Goal: Information Seeking & Learning: Learn about a topic

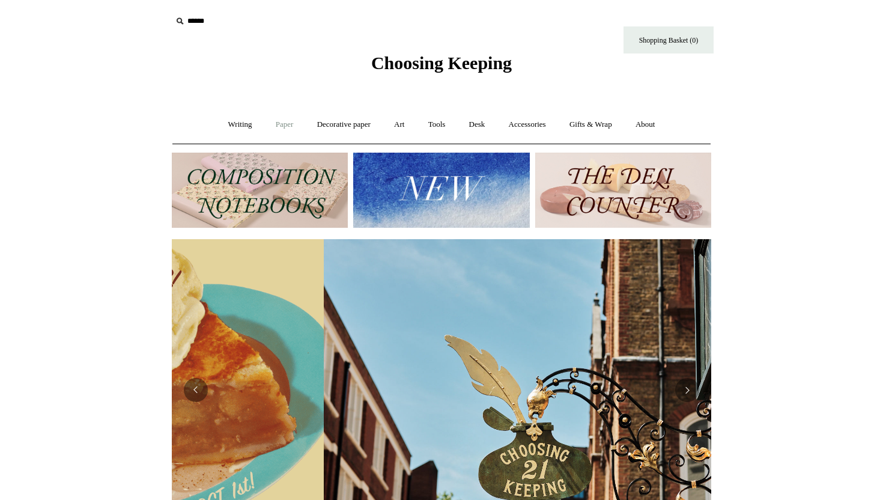
click at [275, 129] on link "Paper +" at bounding box center [285, 125] width 40 height 32
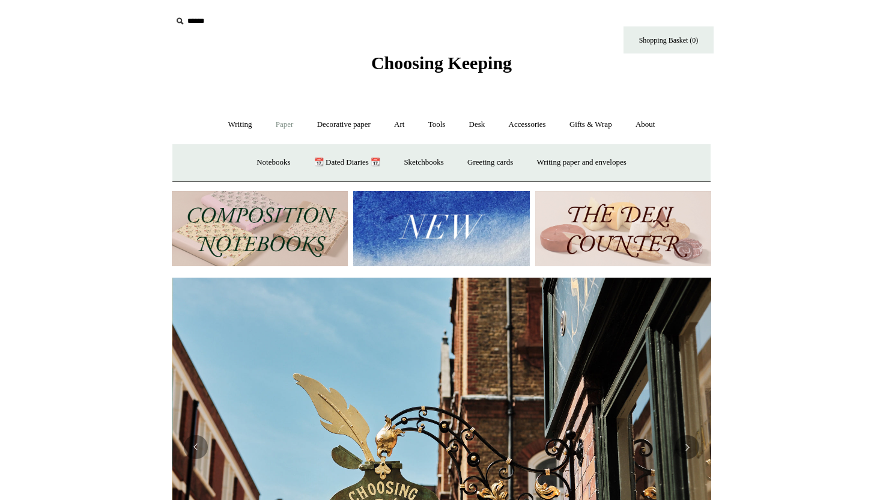
scroll to position [0, 540]
click at [504, 167] on link "Greeting cards +" at bounding box center [490, 163] width 67 height 32
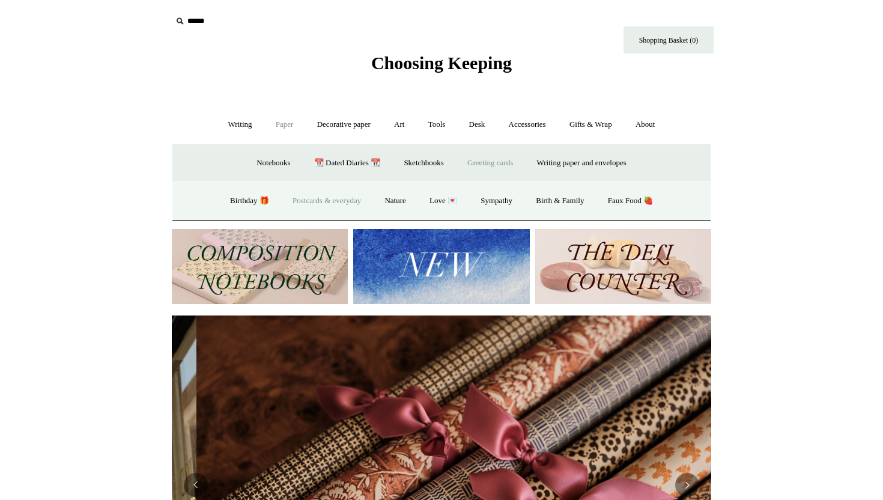
scroll to position [0, 1079]
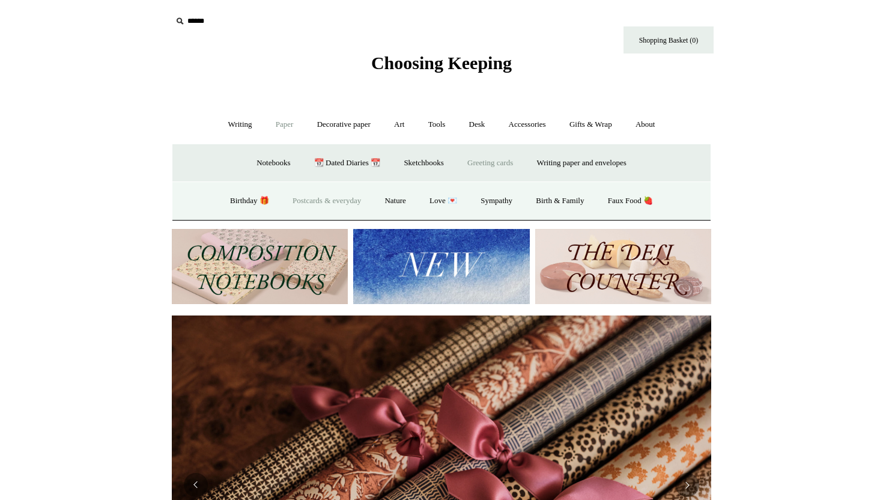
click at [340, 201] on link "Postcards & everyday" at bounding box center [327, 201] width 90 height 32
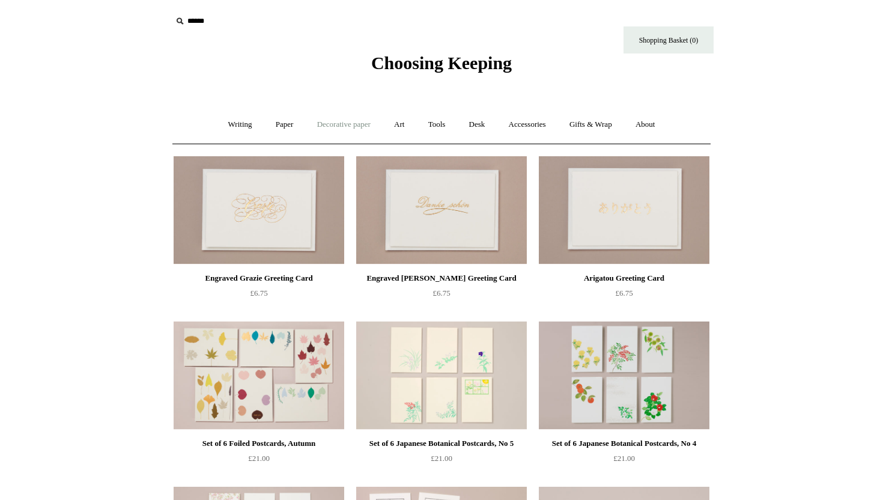
click at [359, 125] on link "Decorative paper +" at bounding box center [343, 125] width 75 height 32
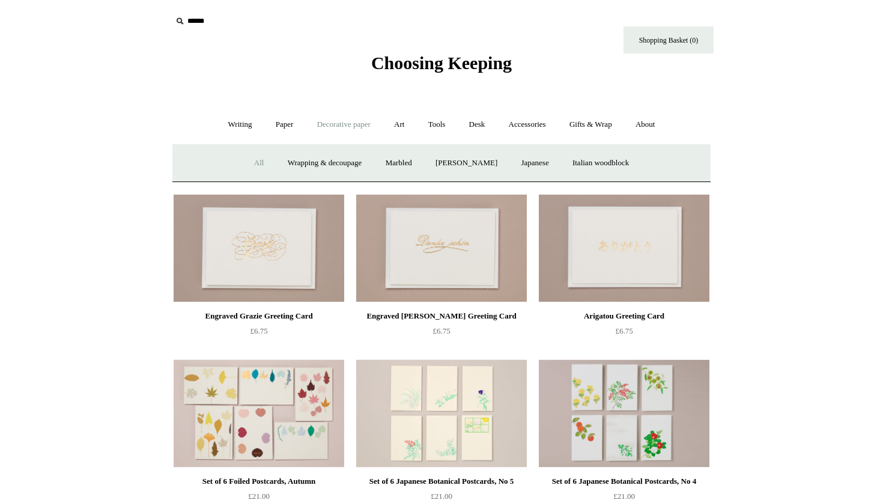
click at [254, 163] on link "All" at bounding box center [259, 163] width 32 height 32
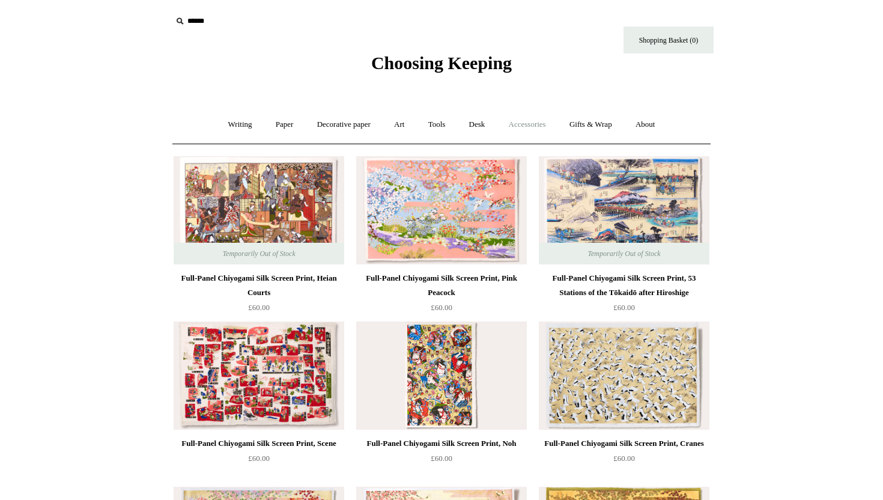
click at [524, 123] on link "Accessories +" at bounding box center [527, 125] width 59 height 32
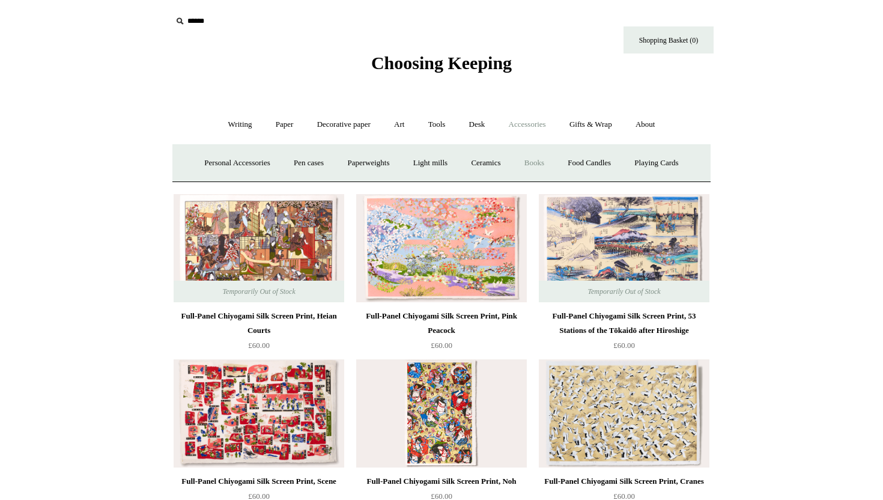
click at [531, 162] on link "Books" at bounding box center [534, 163] width 41 height 32
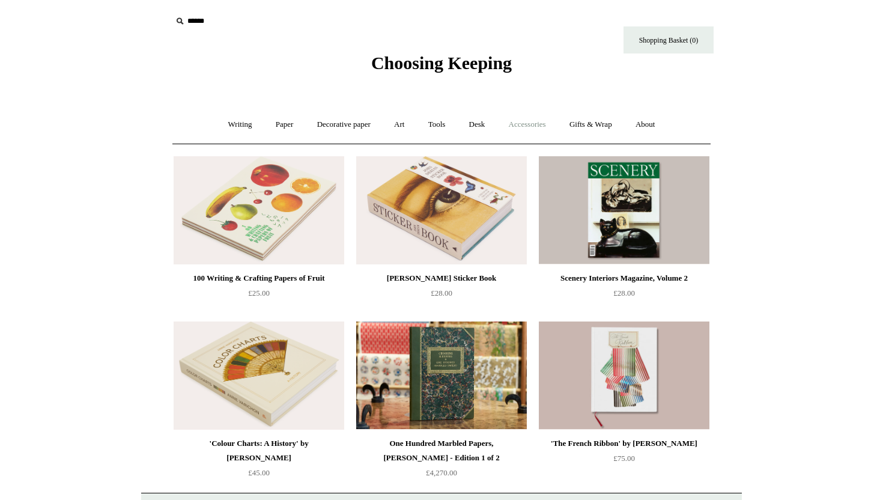
click at [531, 127] on link "Accessories +" at bounding box center [527, 125] width 59 height 32
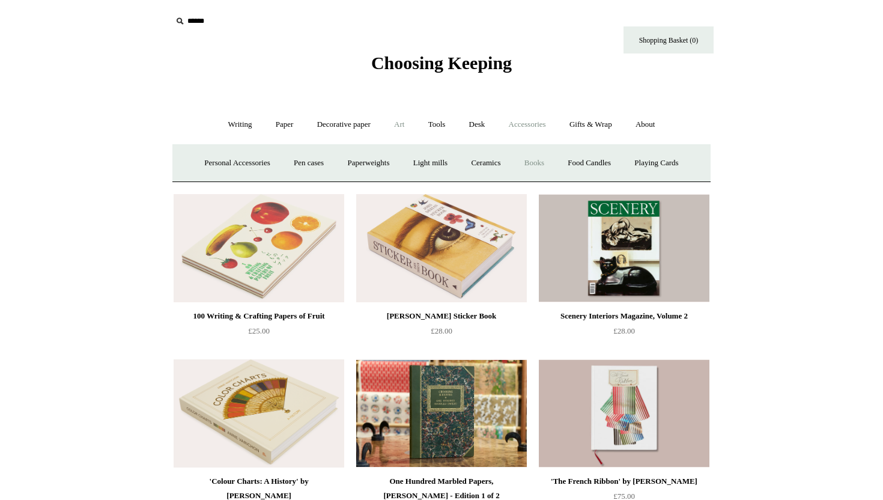
click at [402, 122] on link "Art +" at bounding box center [399, 125] width 32 height 32
click at [445, 123] on link "Tools +" at bounding box center [437, 125] width 39 height 32
click at [490, 126] on link "Desk +" at bounding box center [477, 125] width 38 height 32
click at [506, 164] on link "Desk Accessories" at bounding box center [492, 163] width 76 height 32
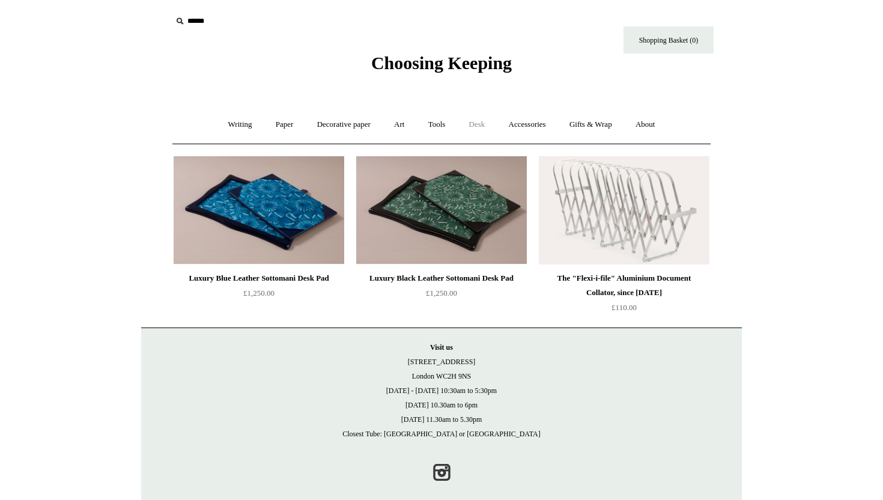
click at [481, 125] on link "Desk +" at bounding box center [477, 125] width 38 height 32
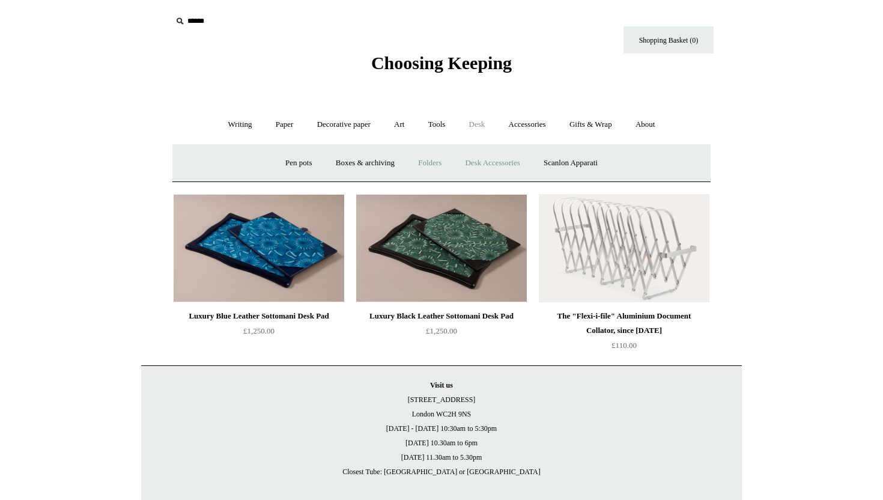
click at [423, 164] on link "Folders" at bounding box center [429, 163] width 45 height 32
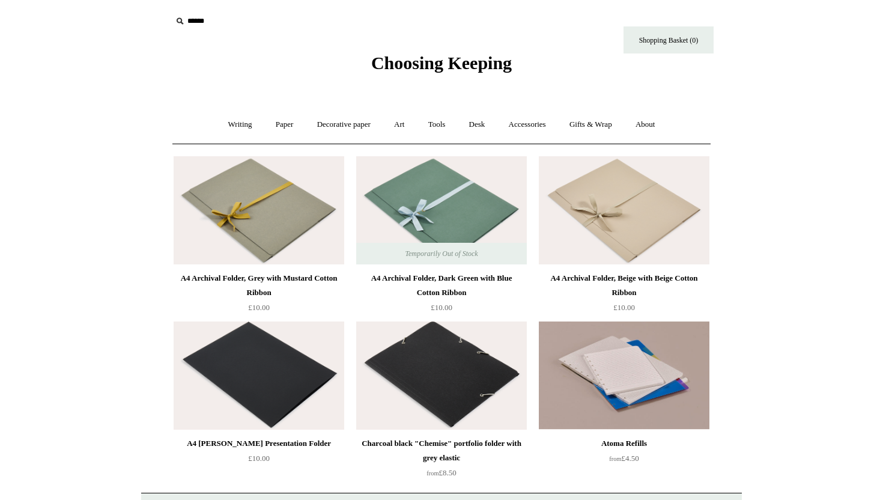
click at [189, 20] on input "text" at bounding box center [246, 21] width 148 height 22
type input "*******"
click at [303, 10] on input "*" at bounding box center [309, 20] width 12 height 21
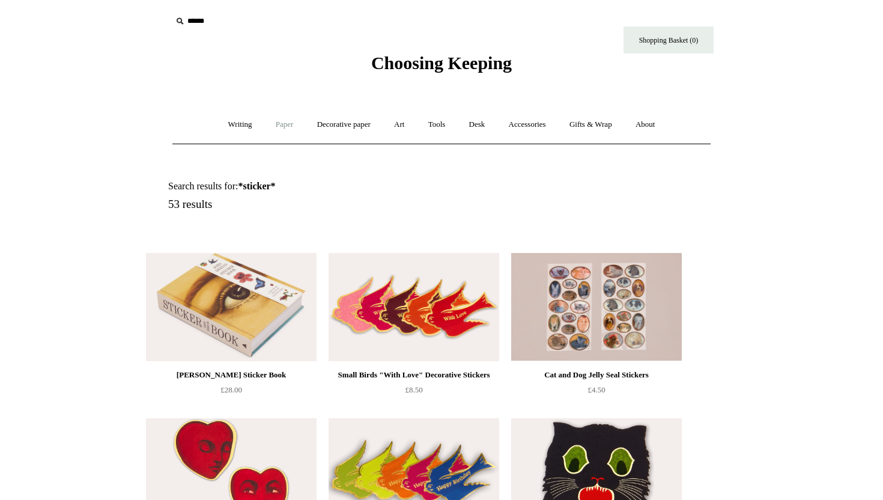
click at [279, 129] on link "Paper +" at bounding box center [285, 125] width 40 height 32
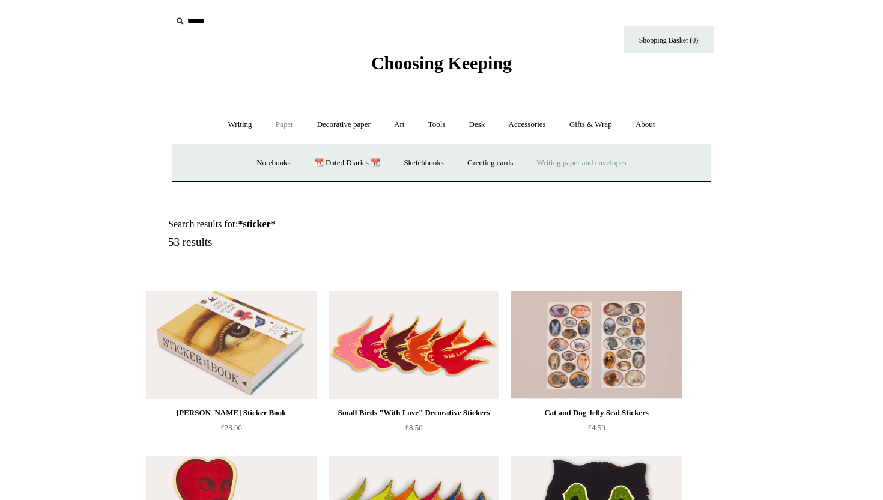
click at [593, 164] on link "Writing paper and envelopes +" at bounding box center [581, 163] width 111 height 32
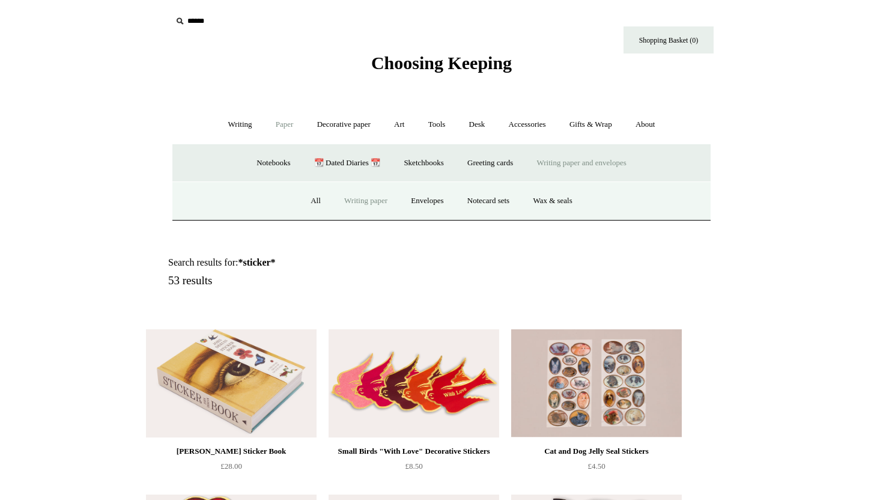
click at [374, 199] on link "Writing paper" at bounding box center [365, 201] width 65 height 32
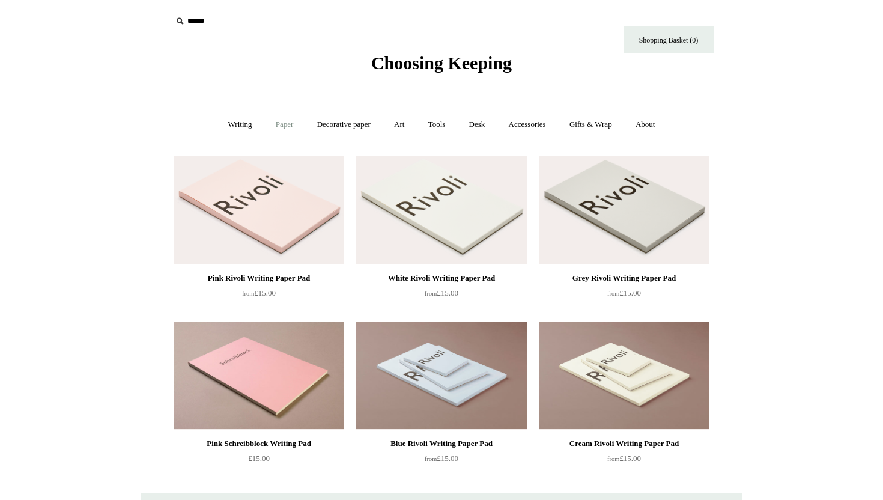
click at [278, 130] on link "Paper +" at bounding box center [285, 125] width 40 height 32
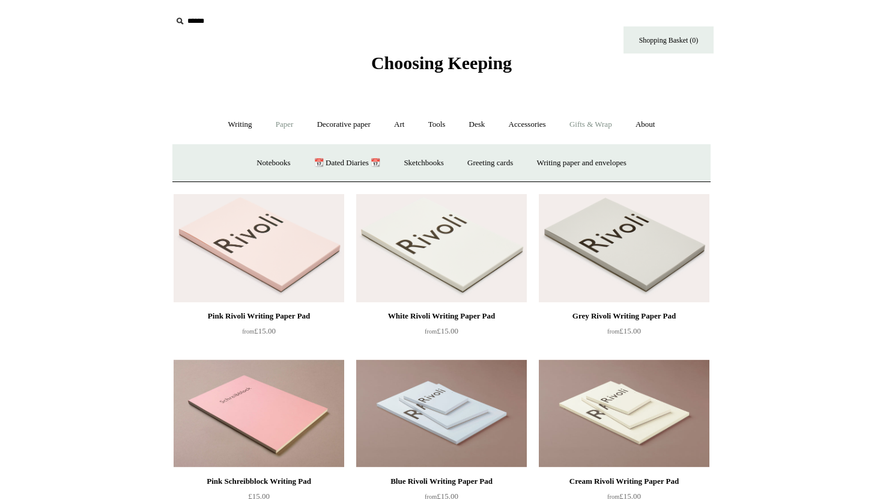
click at [590, 126] on link "Gifts & Wrap +" at bounding box center [591, 125] width 64 height 32
click at [521, 124] on link "Accessories +" at bounding box center [527, 125] width 59 height 32
click at [541, 168] on link "Books" at bounding box center [534, 163] width 41 height 32
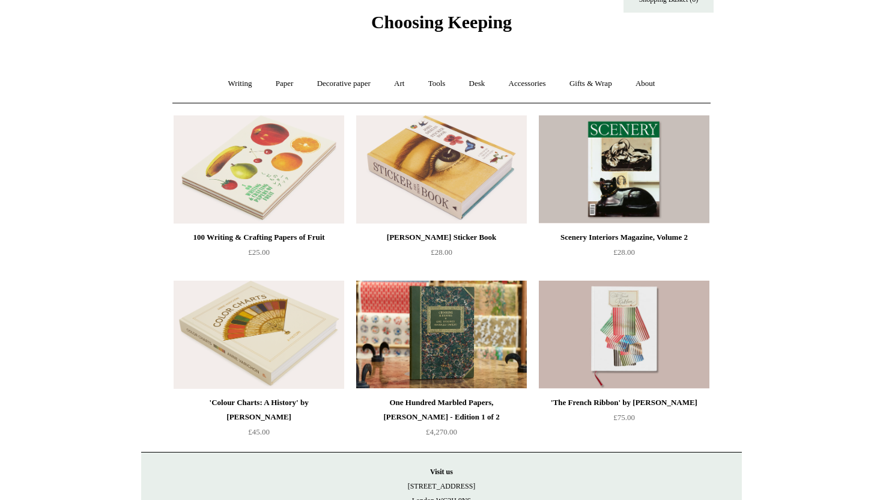
scroll to position [43, 0]
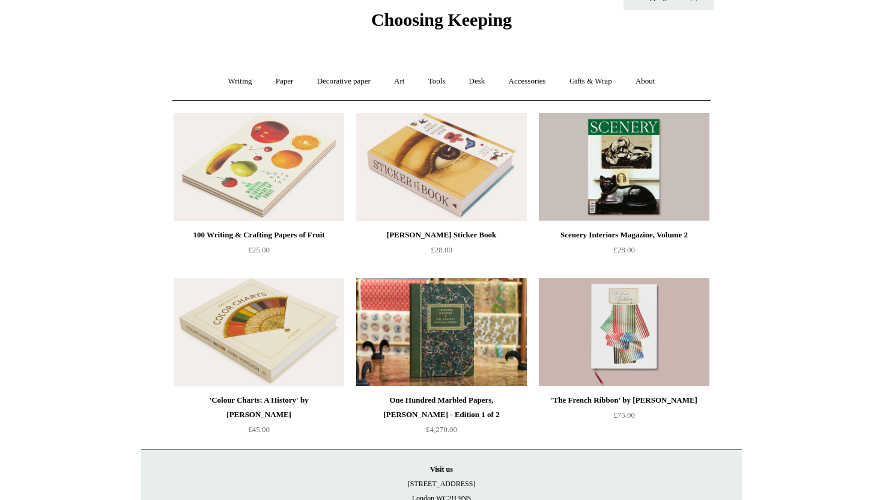
click at [324, 202] on img at bounding box center [259, 167] width 171 height 108
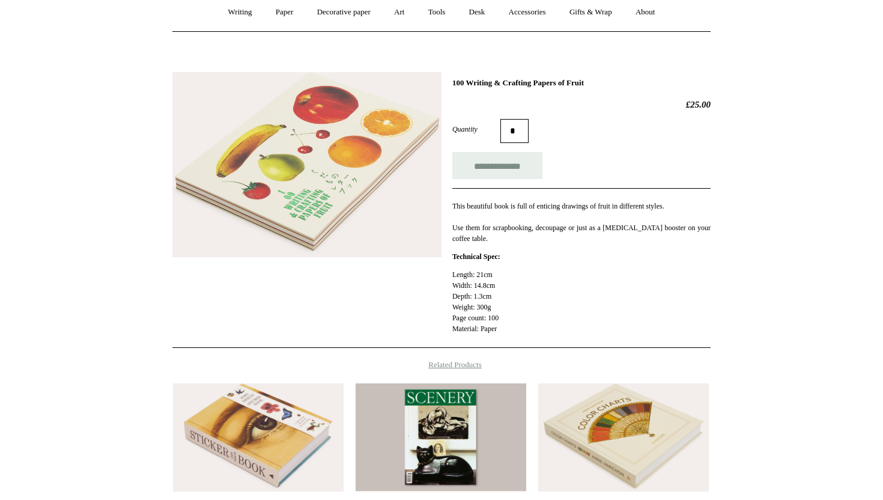
scroll to position [344, 0]
